Goal: Transaction & Acquisition: Book appointment/travel/reservation

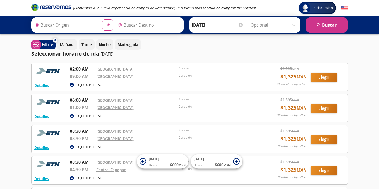
type input "[GEOGRAPHIC_DATA], [GEOGRAPHIC_DATA]"
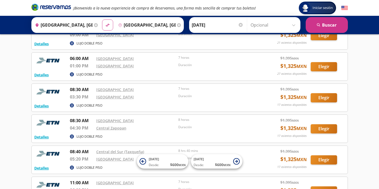
scroll to position [43, 0]
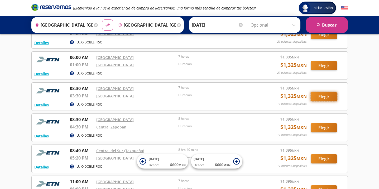
click at [322, 97] on button "Elegir" at bounding box center [324, 96] width 26 height 9
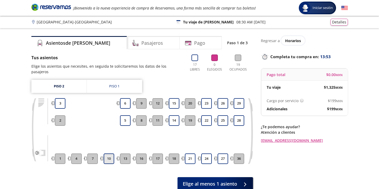
click at [111, 154] on button "10" at bounding box center [109, 159] width 11 height 11
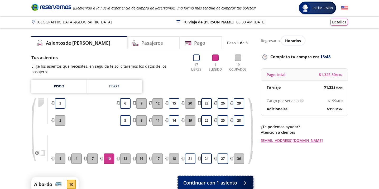
click at [216, 180] on span "Continuar con 1 asiento" at bounding box center [210, 183] width 54 height 7
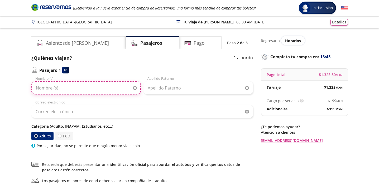
click at [90, 88] on input "Nombre (s)" at bounding box center [85, 87] width 109 height 13
type input "Daissy Nathaly"
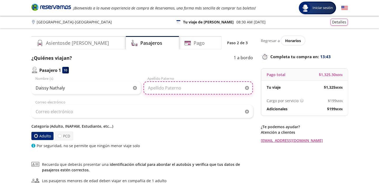
click at [197, 90] on input "Apellido Paterno" at bounding box center [197, 87] width 109 height 13
type input "[PERSON_NAME]"
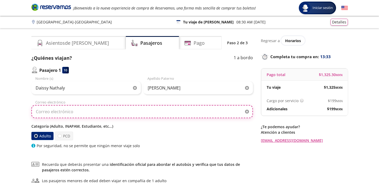
click at [154, 114] on input "Correo electrónico" at bounding box center [142, 111] width 222 height 13
type input "[PERSON_NAME][EMAIL_ADDRESS][DOMAIN_NAME]"
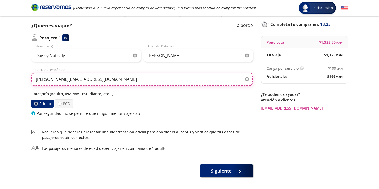
scroll to position [34, 0]
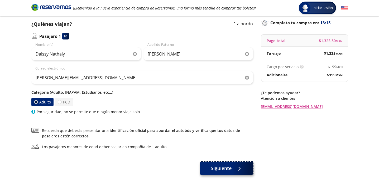
click at [219, 173] on button "Siguiente" at bounding box center [226, 168] width 53 height 13
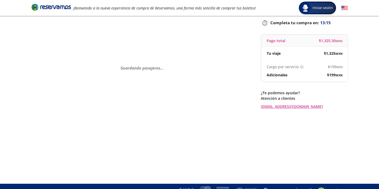
scroll to position [0, 0]
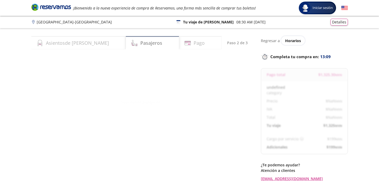
select select "MX"
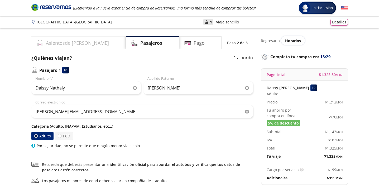
click at [61, 44] on h4 "Asientos de [PERSON_NAME]" at bounding box center [77, 43] width 63 height 7
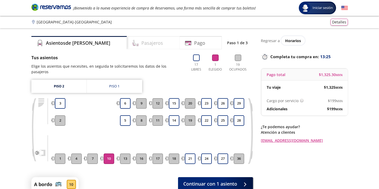
click at [141, 44] on h4 "Pasajeros" at bounding box center [152, 43] width 22 height 7
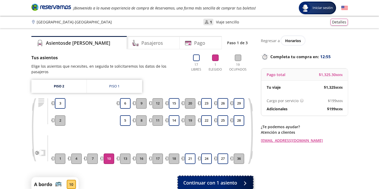
click at [213, 180] on span "Continuar con 1 asiento" at bounding box center [210, 183] width 54 height 7
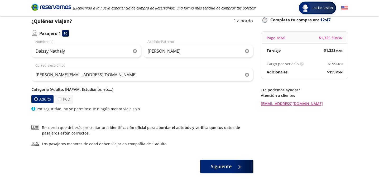
scroll to position [41, 0]
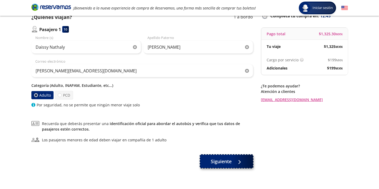
click at [215, 164] on span "Siguiente" at bounding box center [221, 161] width 21 height 7
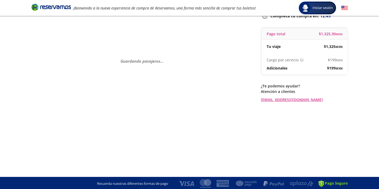
scroll to position [0, 0]
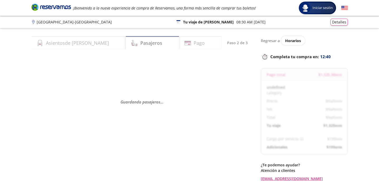
select select "MX"
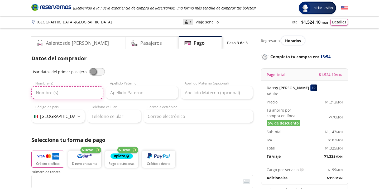
click at [57, 96] on input "Nombre (s)" at bounding box center [67, 92] width 72 height 13
type input "Rossy"
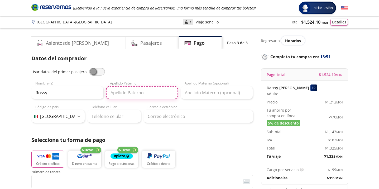
click at [127, 95] on input "Apellido Paterno" at bounding box center [142, 92] width 72 height 13
type input "[PERSON_NAME]"
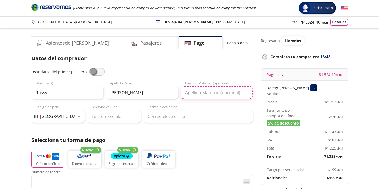
click at [189, 95] on input "Apellido Materno (opcional)" at bounding box center [217, 92] width 72 height 13
type input "m"
type input "[PERSON_NAME]"
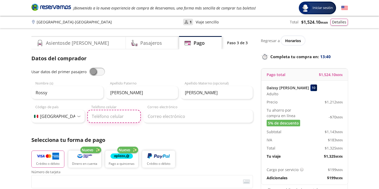
click at [118, 120] on input "Teléfono celular" at bounding box center [114, 116] width 54 height 13
type input "[PHONE_NUMBER]"
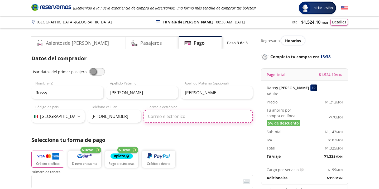
click at [173, 117] on input "Correo electrónico" at bounding box center [197, 116] width 109 height 13
type input "[PERSON_NAME][EMAIL_ADDRESS][DOMAIN_NAME]"
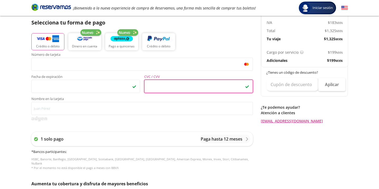
scroll to position [119, 0]
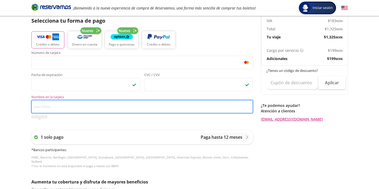
click at [83, 105] on input "Nombre en la tarjeta" at bounding box center [142, 106] width 222 height 13
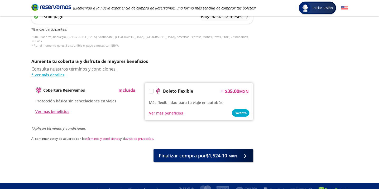
scroll to position [243, 0]
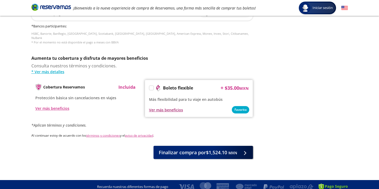
type input "[PERSON_NAME] [PERSON_NAME]"
click at [171, 107] on div "Ver más beneficios" at bounding box center [166, 110] width 34 height 6
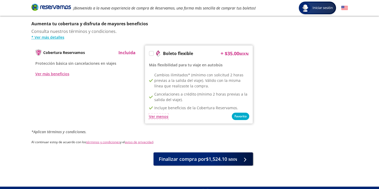
scroll to position [285, 0]
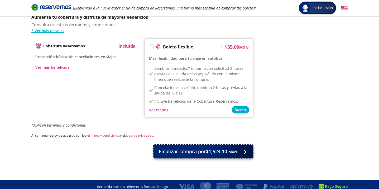
click at [210, 148] on span "Finalizar compra por $1,524.10 MXN" at bounding box center [198, 151] width 78 height 7
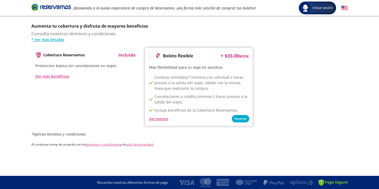
scroll to position [0, 0]
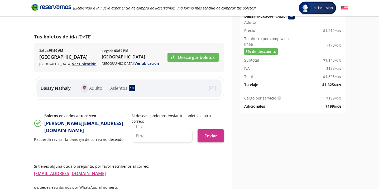
scroll to position [93, 0]
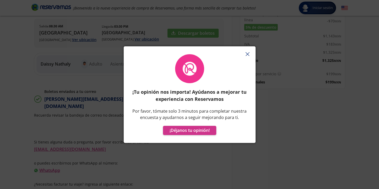
click at [247, 54] on line "button" at bounding box center [247, 53] width 3 height 3
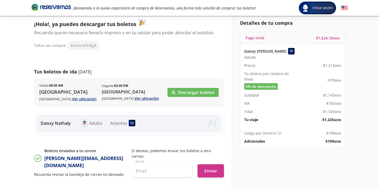
scroll to position [31, 0]
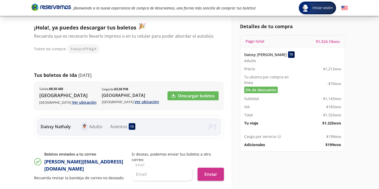
click at [348, 125] on div "Detalles de tu compra Pago total $ 1,524.10 MXN Daissy [PERSON_NAME] 10 Adulto …" at bounding box center [290, 136] width 116 height 243
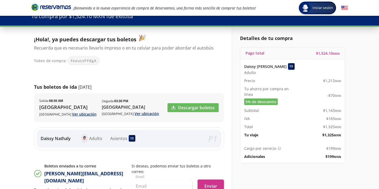
scroll to position [0, 0]
